Goal: Feedback & Contribution: Submit feedback/report problem

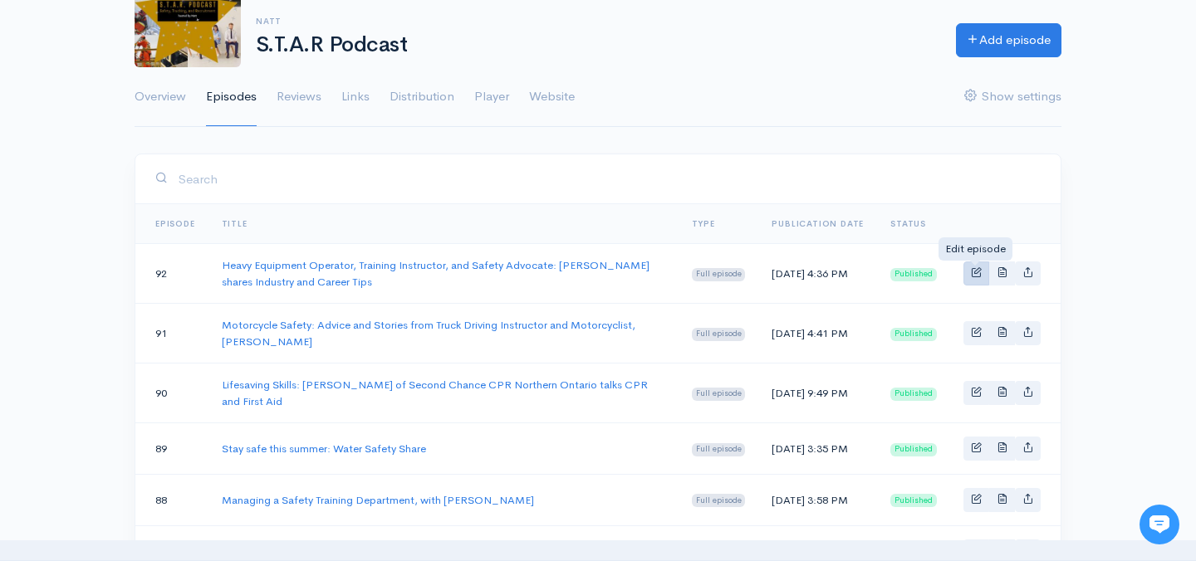
click at [972, 275] on span "Basic example" at bounding box center [976, 272] width 11 height 11
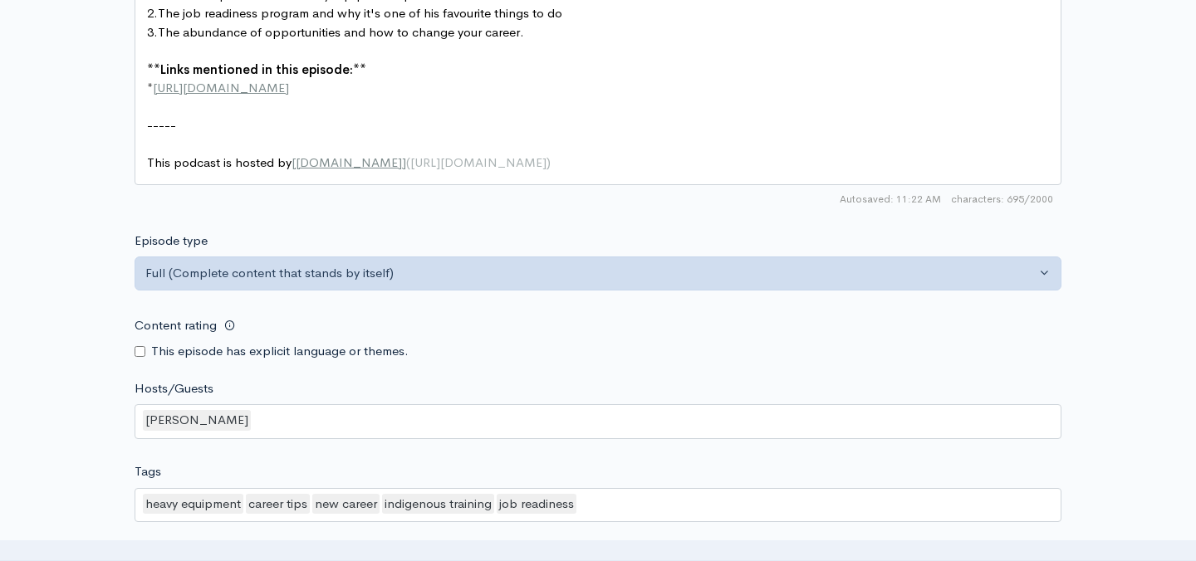
scroll to position [1232, 0]
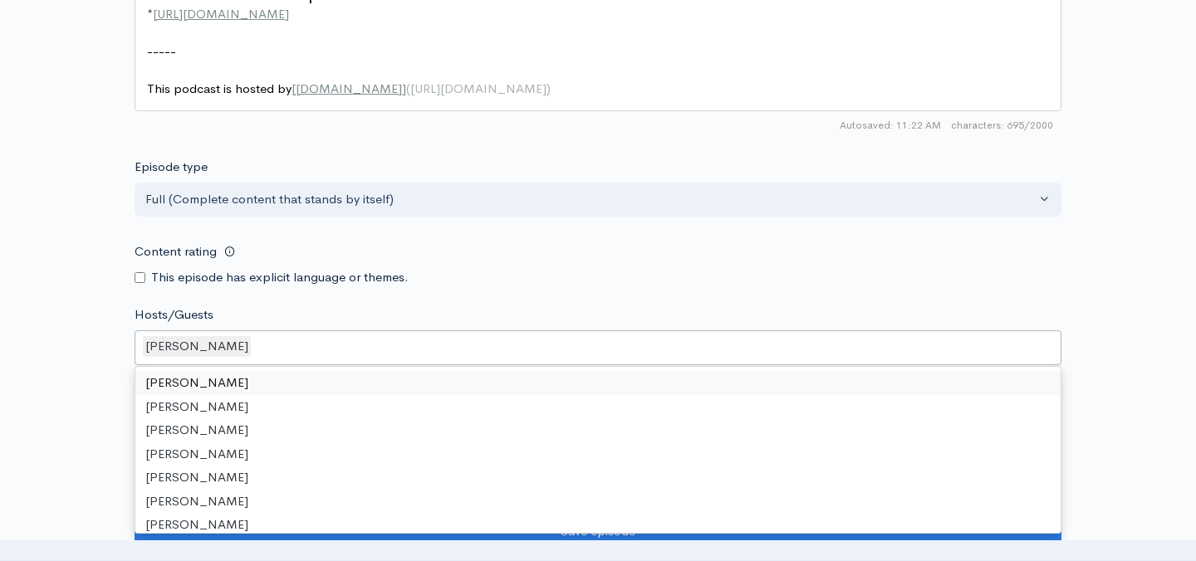
click at [359, 330] on div "[PERSON_NAME]" at bounding box center [598, 347] width 927 height 35
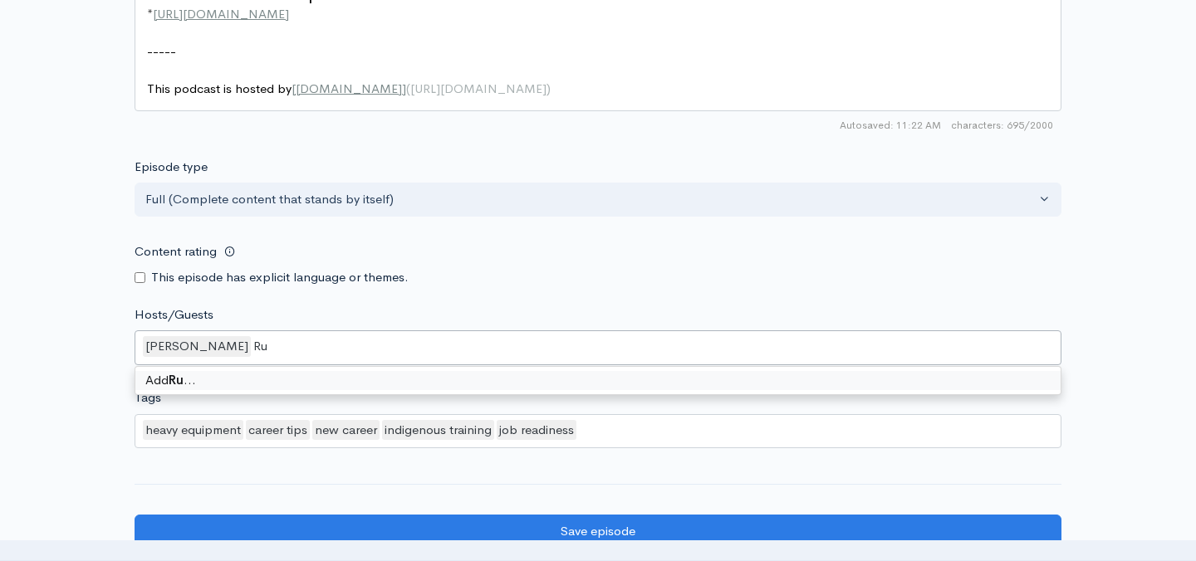
scroll to position [0, 0]
type input "[PERSON_NAME]"
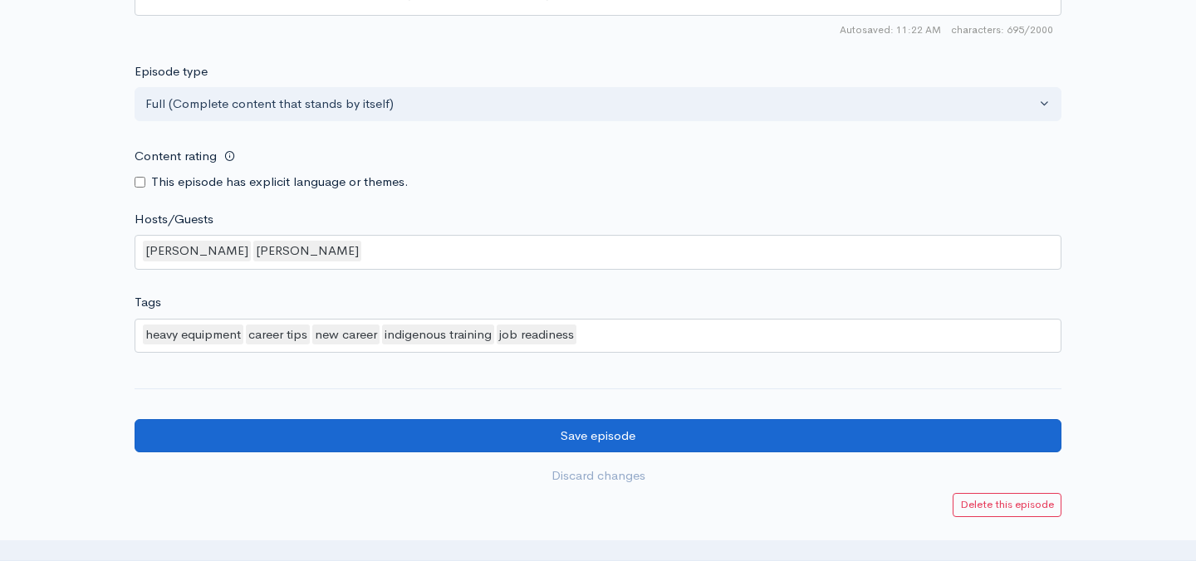
click at [585, 419] on input "Save episode" at bounding box center [598, 436] width 927 height 34
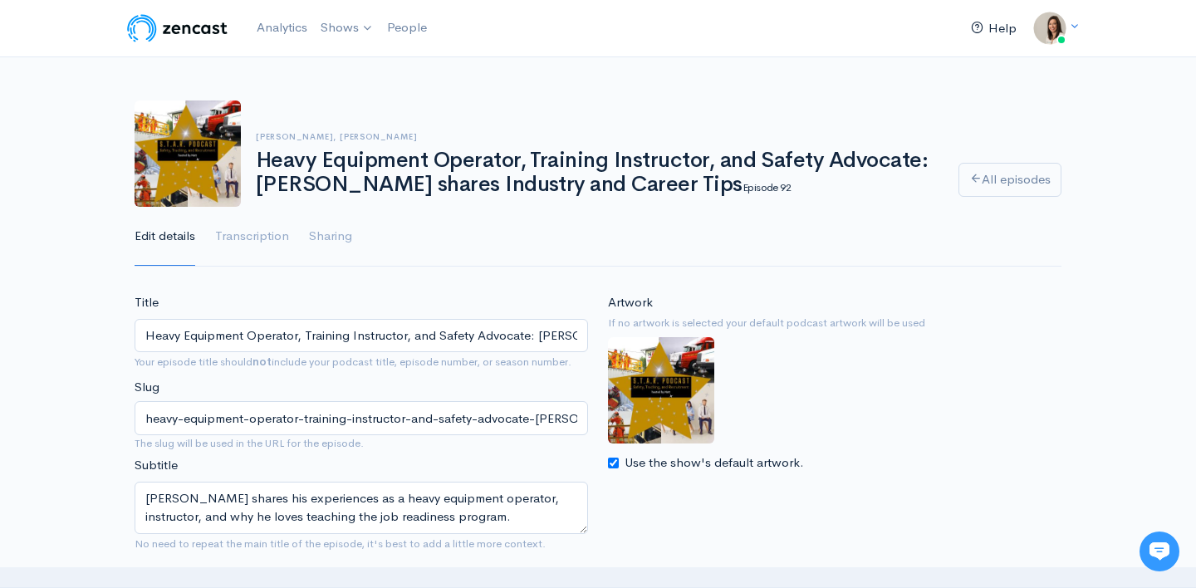
click at [1006, 23] on link "Help" at bounding box center [993, 29] width 59 height 36
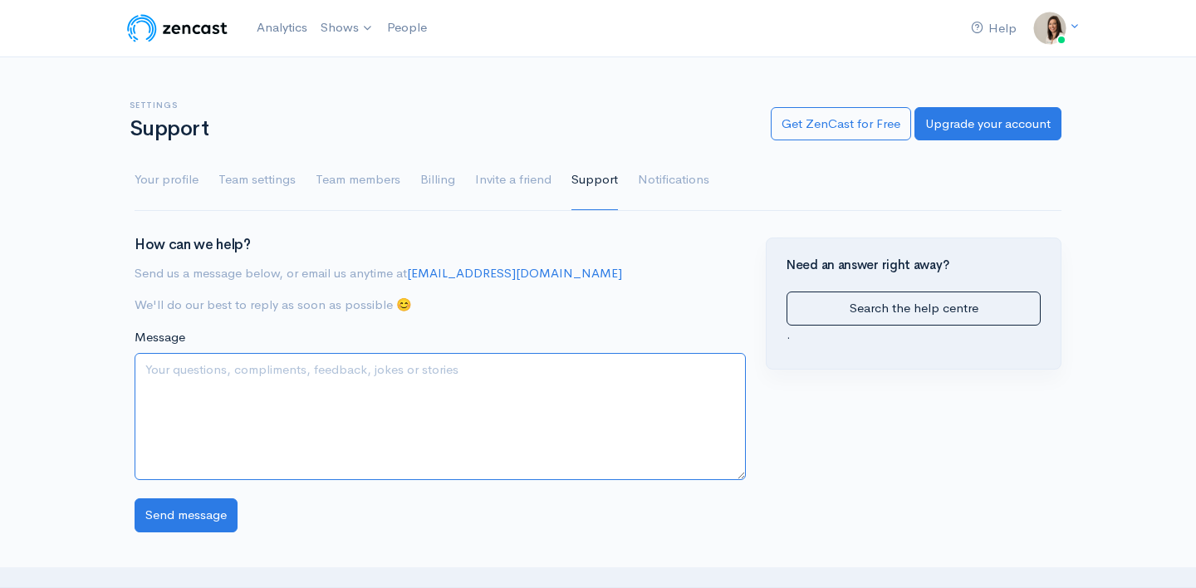
click at [460, 382] on textarea "Message" at bounding box center [440, 416] width 611 height 127
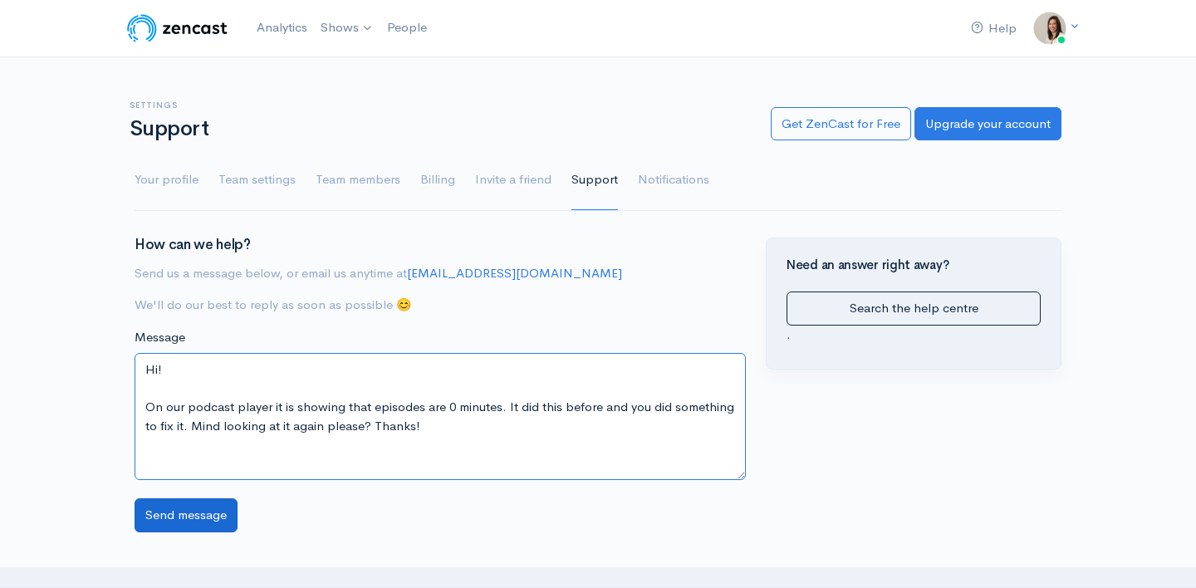
type textarea "Hi! On our podcast player it is showing that episodes are 0 minutes. It did thi…"
click at [207, 500] on input "Send message" at bounding box center [186, 515] width 103 height 34
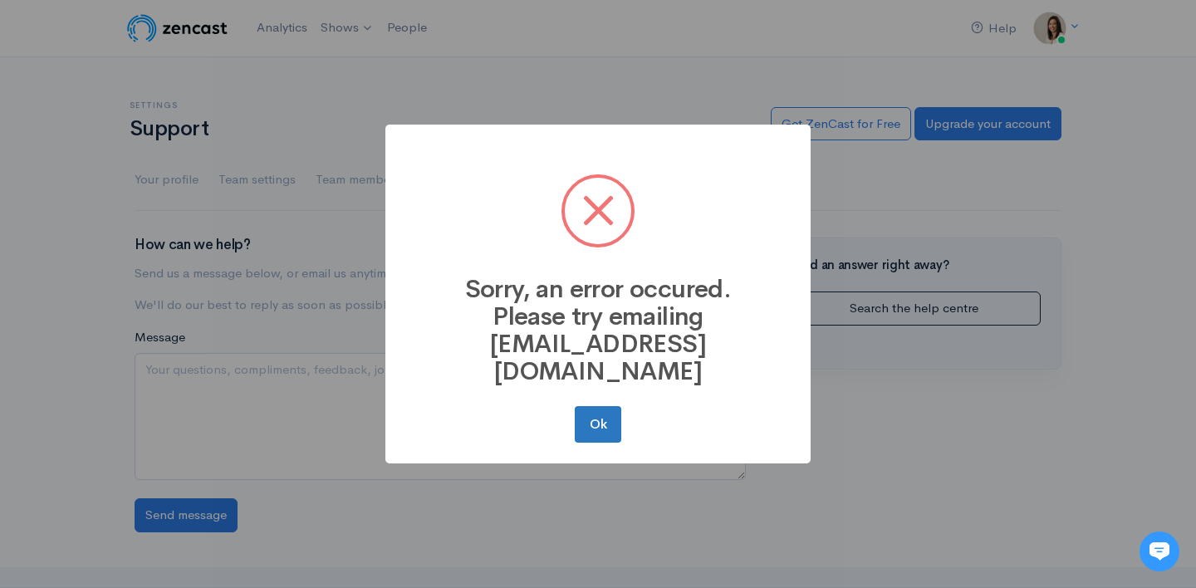
click at [603, 409] on button "Ok" at bounding box center [598, 424] width 46 height 37
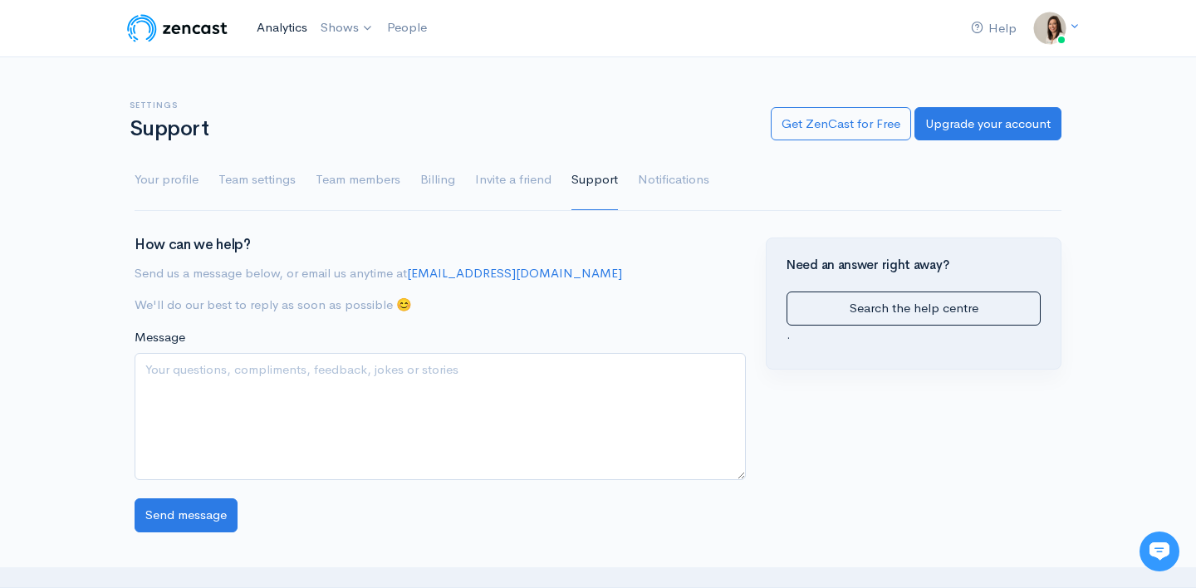
click at [274, 24] on link "Analytics" at bounding box center [282, 28] width 64 height 36
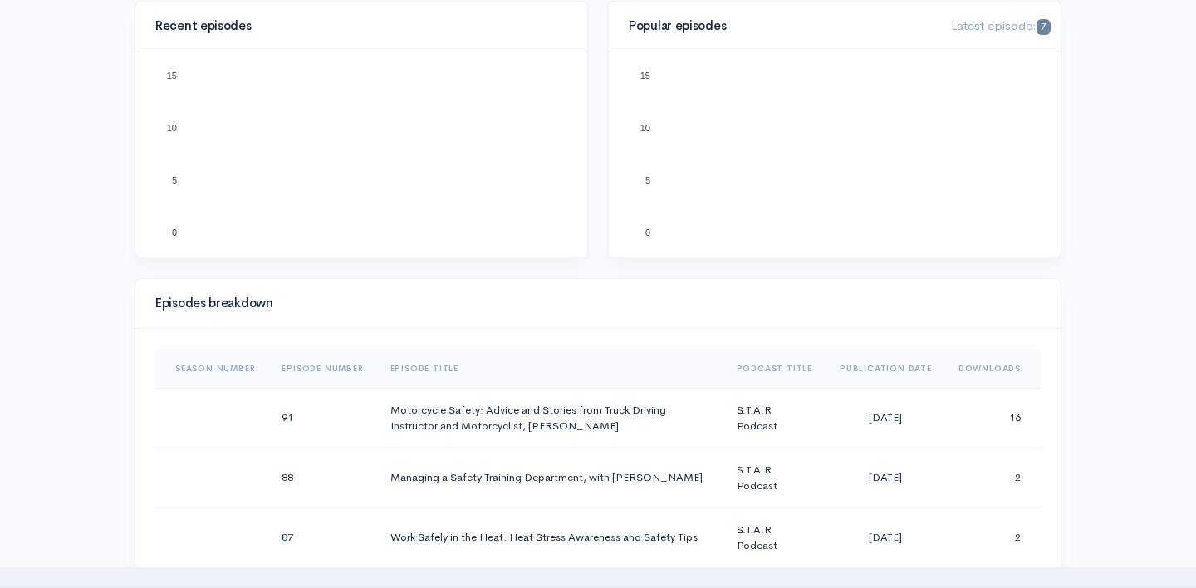
scroll to position [595, 0]
